Goal: Task Accomplishment & Management: Manage account settings

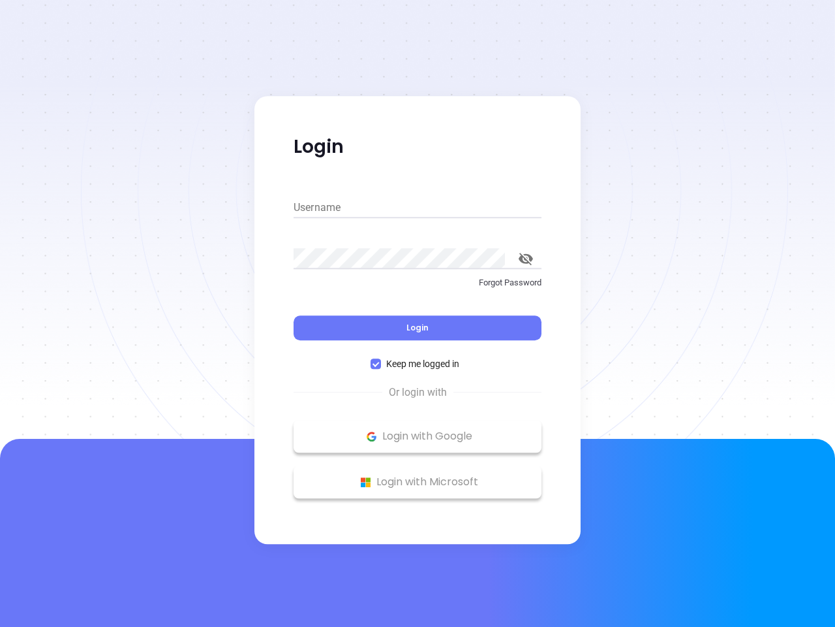
click at [418, 313] on div "Login" at bounding box center [418, 320] width 248 height 40
click at [418, 208] on input "Username" at bounding box center [418, 207] width 248 height 21
click at [526, 258] on icon "toggle password visibility" at bounding box center [526, 259] width 14 height 12
click at [418, 328] on span "Login" at bounding box center [418, 327] width 22 height 11
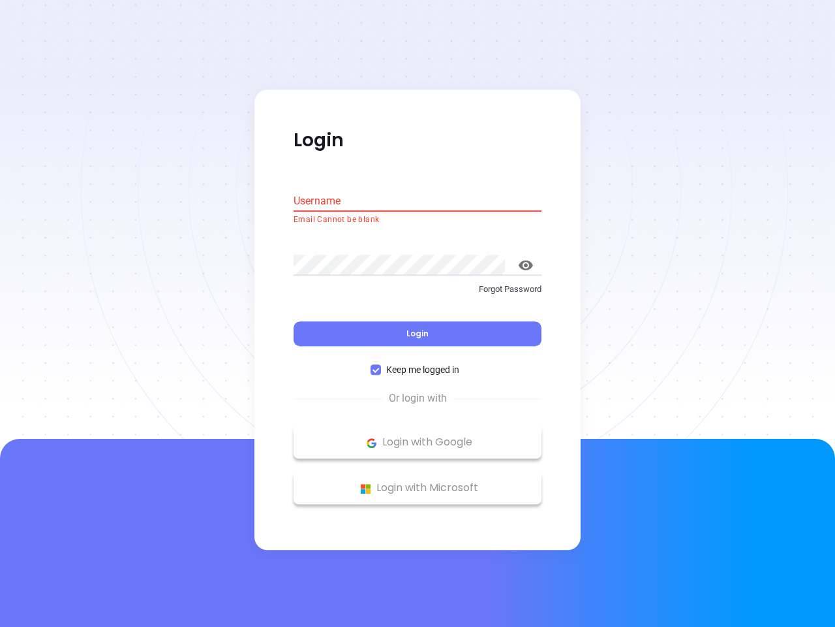
click at [418, 364] on span "Keep me logged in" at bounding box center [423, 370] width 84 height 14
click at [381, 365] on input "Keep me logged in" at bounding box center [376, 370] width 10 height 10
checkbox input "false"
click at [418, 436] on p "Login with Google" at bounding box center [417, 443] width 235 height 20
click at [418, 482] on p "Login with Microsoft" at bounding box center [417, 488] width 235 height 20
